Goal: Navigation & Orientation: Find specific page/section

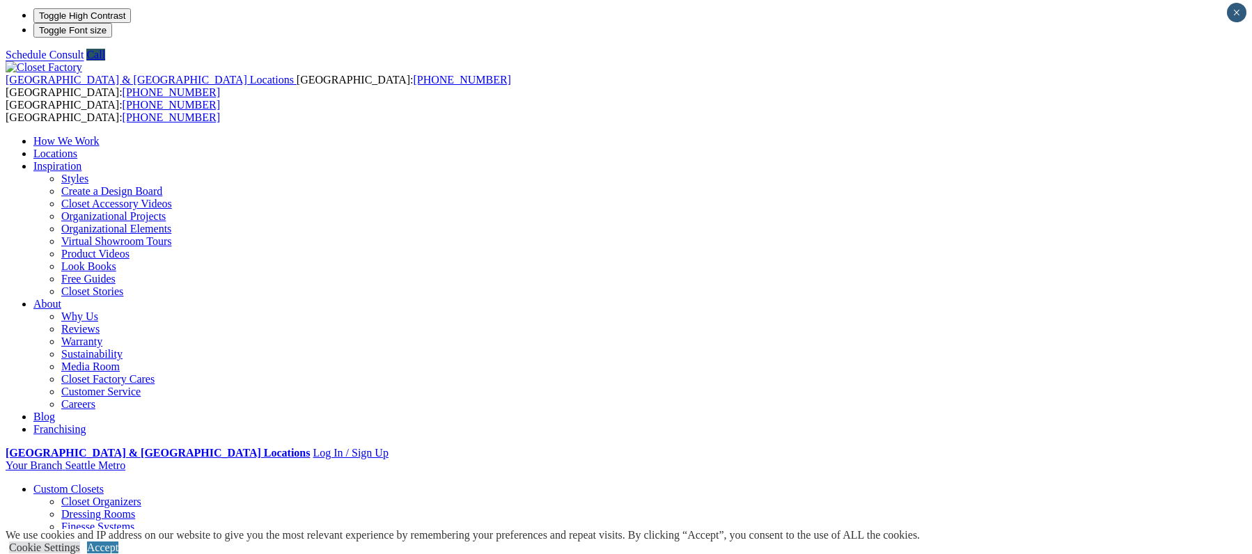
scroll to position [6, 0]
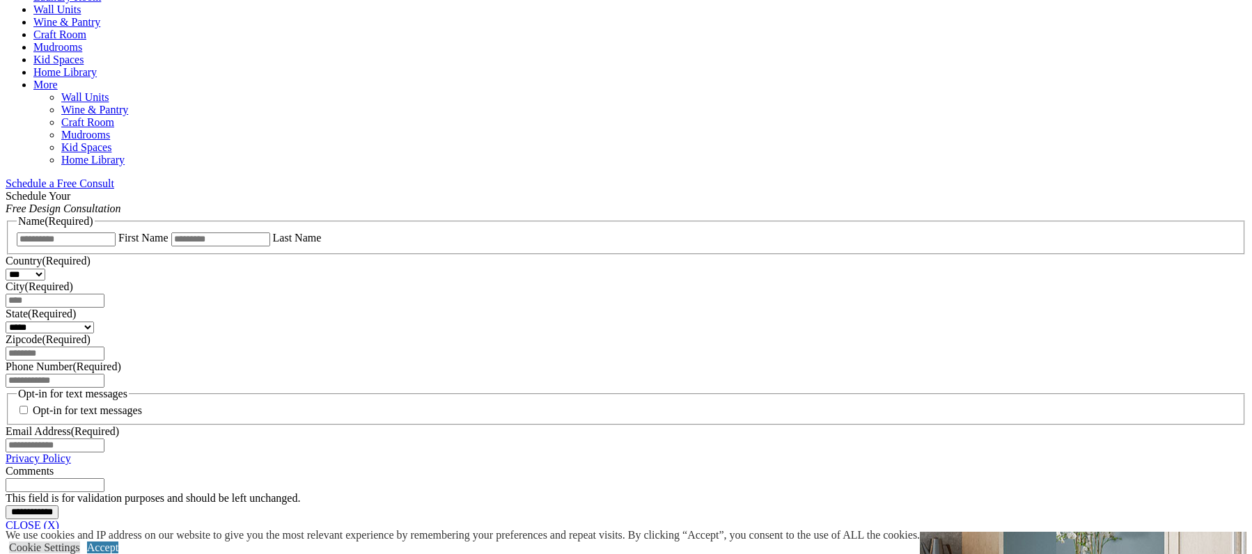
scroll to position [369, 0]
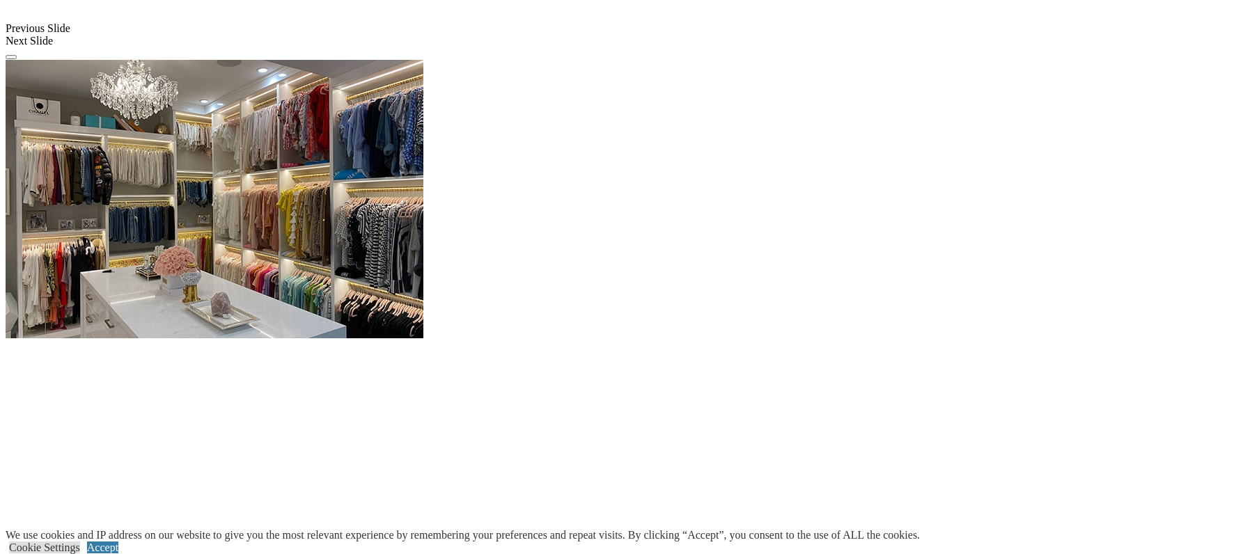
scroll to position [1655, 0]
